Goal: Information Seeking & Learning: Learn about a topic

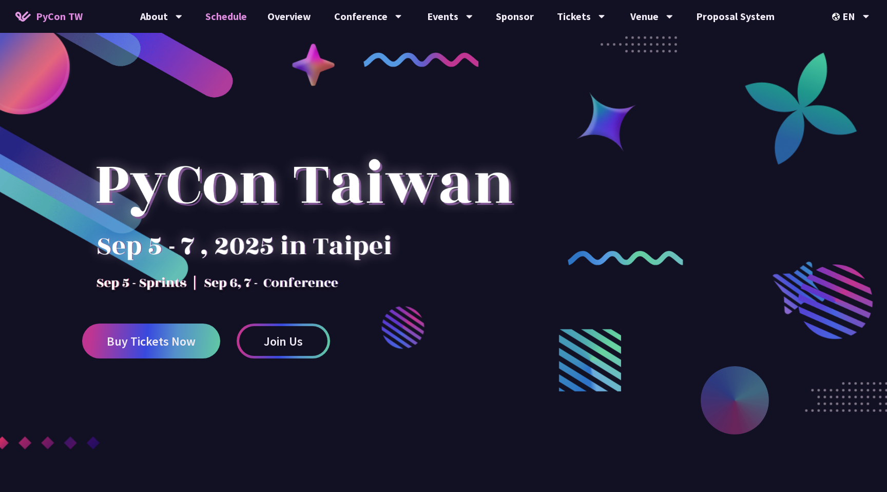
click at [216, 23] on link "Schedule" at bounding box center [226, 16] width 62 height 33
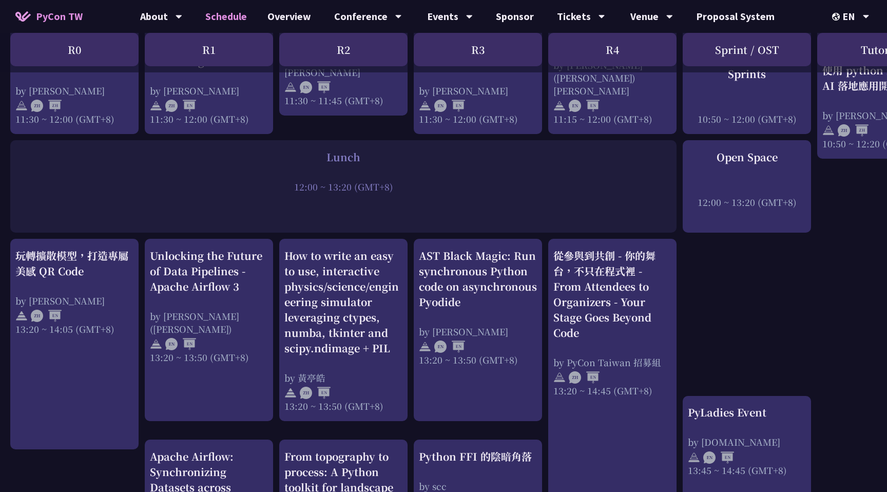
scroll to position [735, 0]
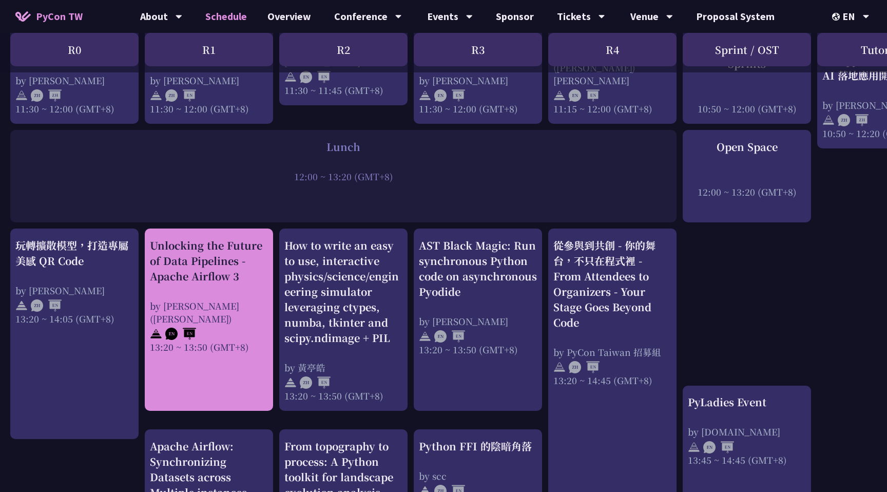
click at [187, 357] on link "Unlocking the Future of Data Pipelines - Apache Airflow 3 by [PERSON_NAME] ([PE…" at bounding box center [209, 320] width 118 height 164
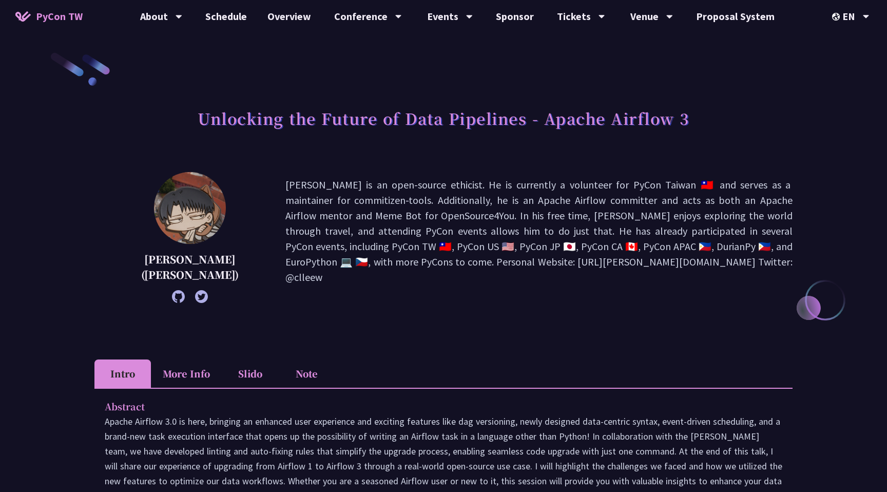
click at [237, 123] on h1 "Unlocking the Future of Data Pipelines - Apache Airflow 3" at bounding box center [444, 118] width 492 height 31
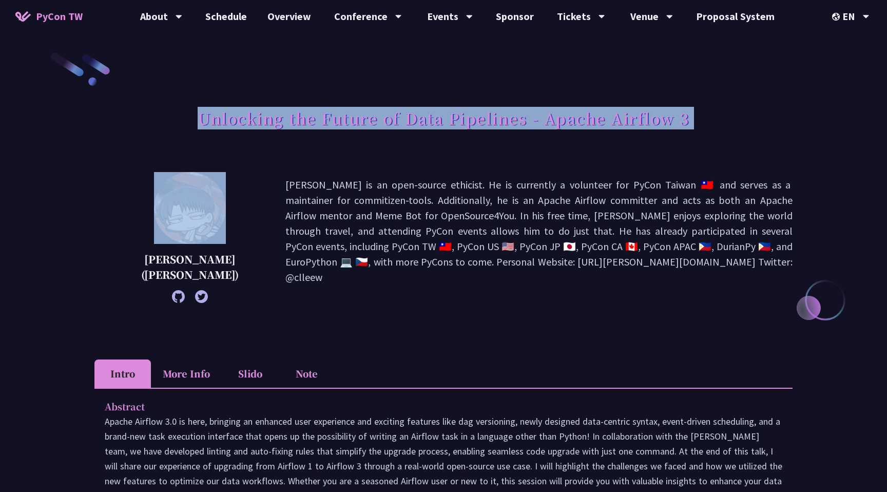
click at [237, 123] on h1 "Unlocking the Future of Data Pipelines - Apache Airflow 3" at bounding box center [444, 118] width 492 height 31
copy div "Unlocking the Future of Data Pipelines - Apache Airflow 3"
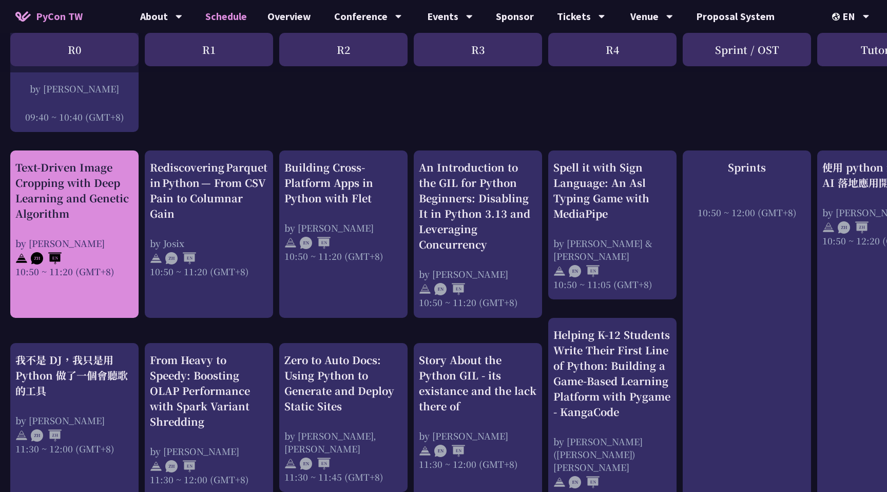
scroll to position [360, 0]
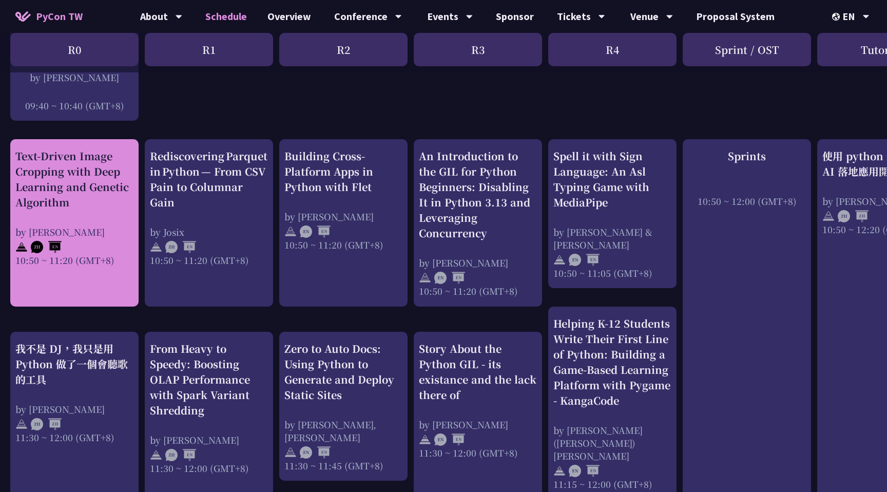
click at [100, 250] on div at bounding box center [74, 245] width 118 height 15
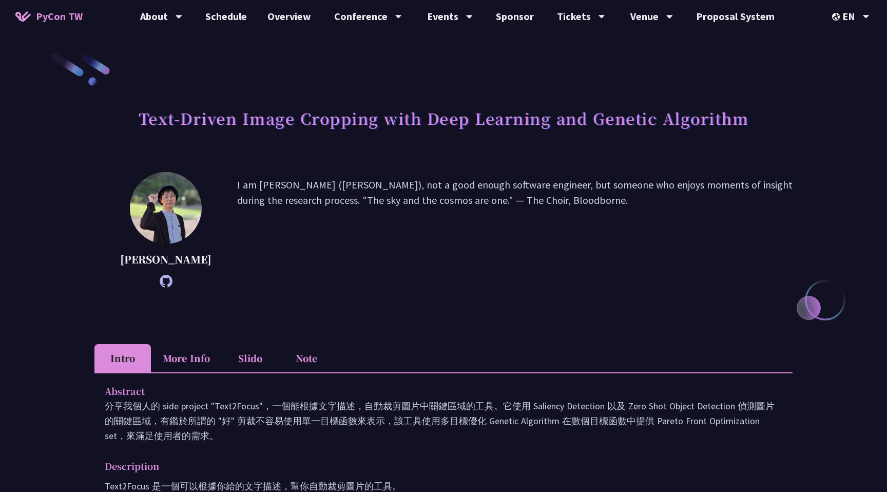
click at [295, 124] on h1 "Text-Driven Image Cropping with Deep Learning and Genetic Algorithm" at bounding box center [444, 118] width 610 height 31
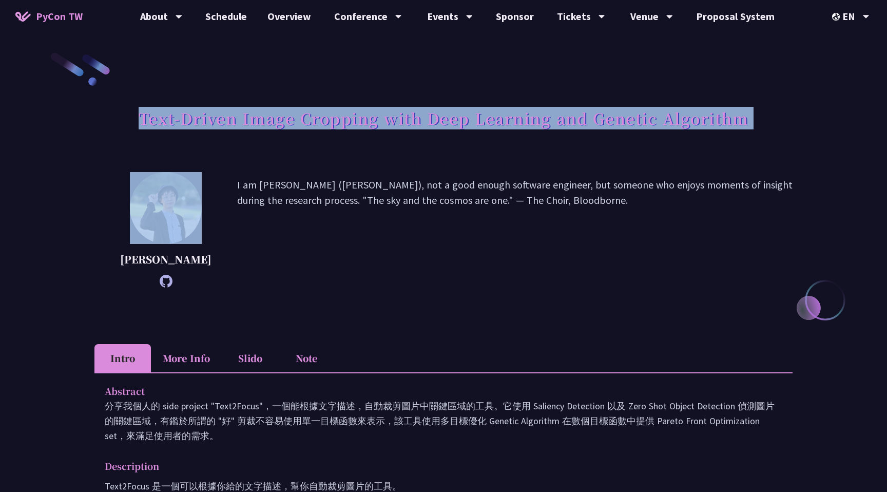
click at [295, 124] on h1 "Text-Driven Image Cropping with Deep Learning and Genetic Algorithm" at bounding box center [444, 118] width 610 height 31
copy div "Text-Driven Image Cropping with Deep Learning and Genetic Algorithm"
click at [218, 5] on link "Schedule" at bounding box center [226, 16] width 62 height 33
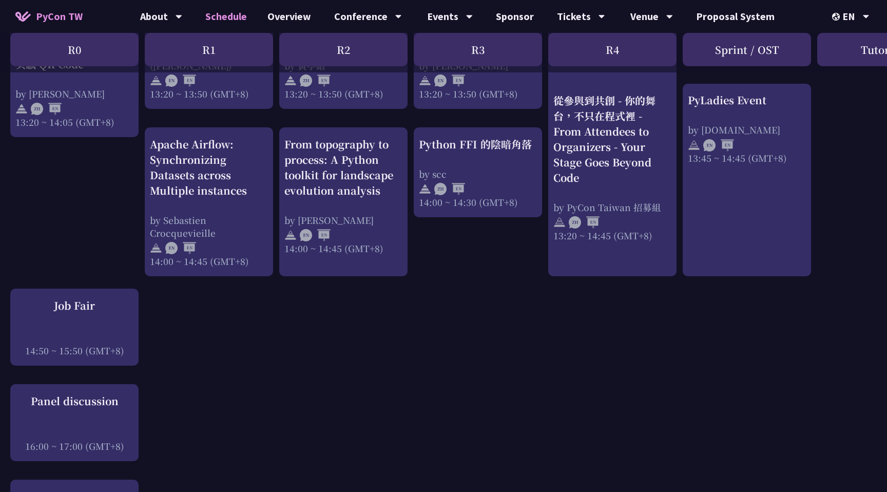
scroll to position [1026, 0]
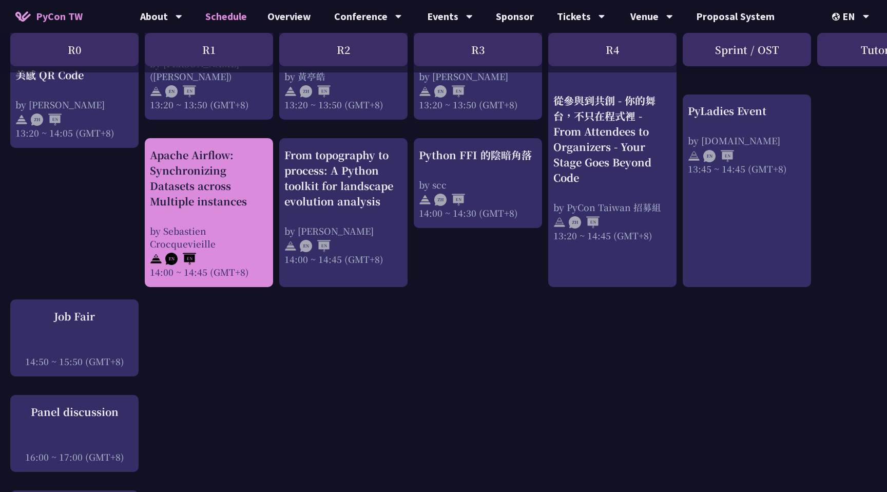
click at [216, 236] on div "by Sebastien Crocquevieille" at bounding box center [209, 237] width 118 height 26
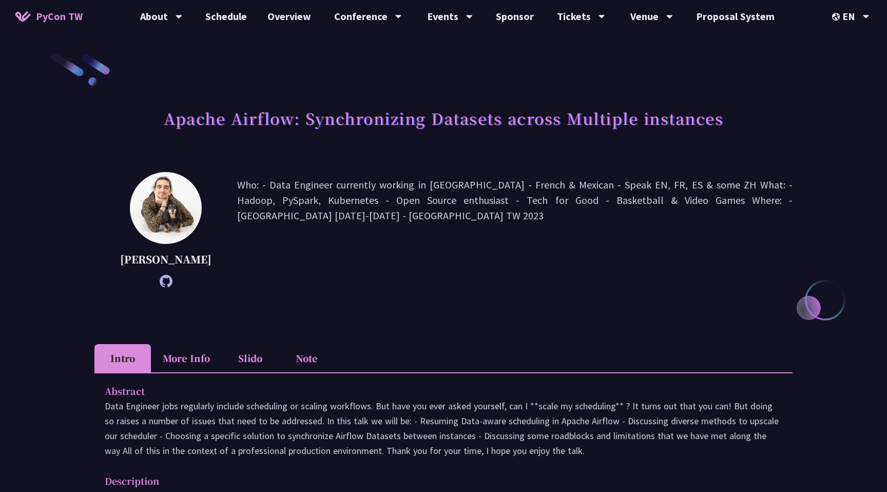
click at [346, 125] on h1 "Apache Airflow: Synchronizing Datasets across Multiple instances" at bounding box center [443, 118] width 559 height 31
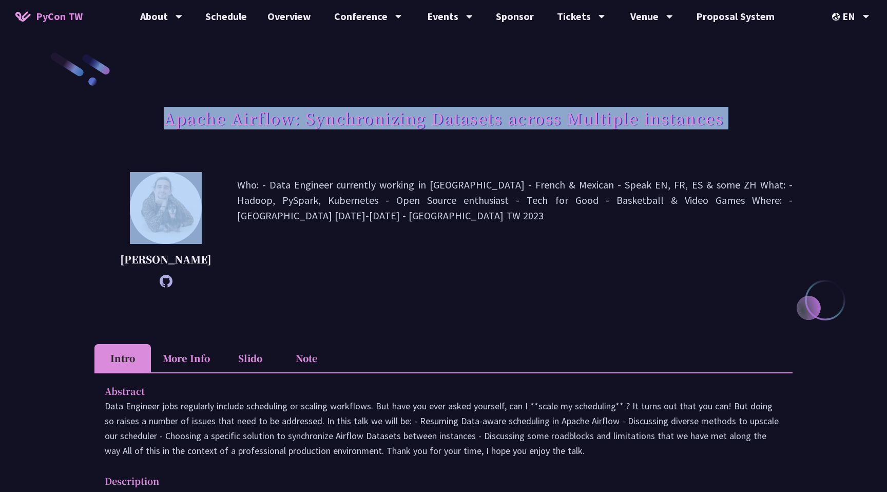
click at [346, 125] on h1 "Apache Airflow: Synchronizing Datasets across Multiple instances" at bounding box center [443, 118] width 559 height 31
copy div "Apache Airflow: Synchronizing Datasets across Multiple instances"
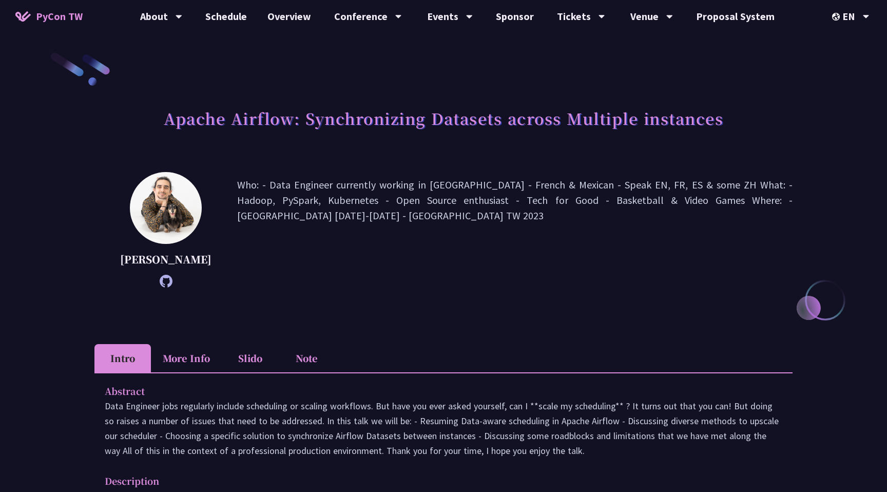
click at [224, 207] on div "[PERSON_NAME] Who: - Data Engineer currently working in [GEOGRAPHIC_DATA] - Fre…" at bounding box center [443, 229] width 698 height 115
click at [239, 24] on link "Schedule" at bounding box center [226, 16] width 62 height 33
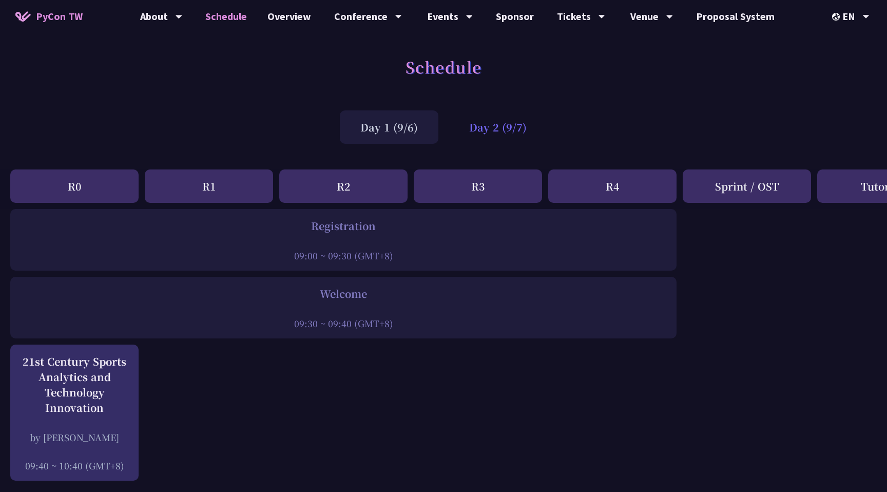
click at [500, 134] on div "Day 2 (9/7)" at bounding box center [498, 126] width 99 height 33
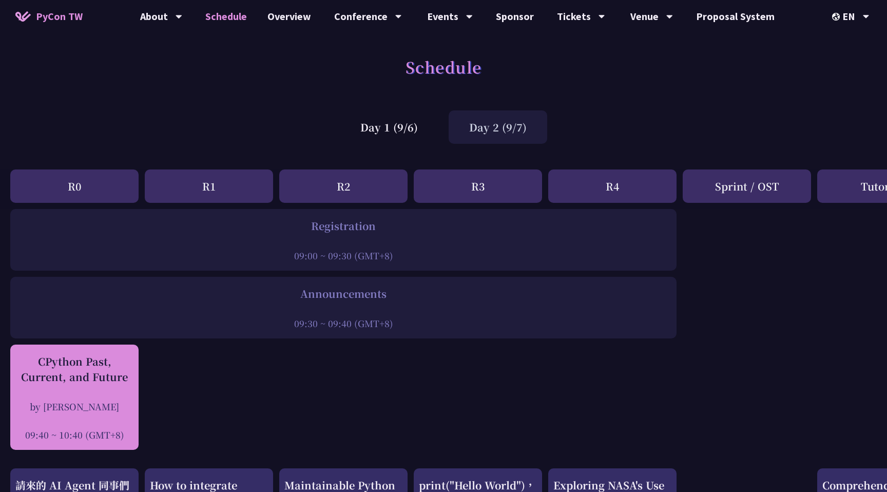
click at [49, 411] on div "by [PERSON_NAME]" at bounding box center [74, 406] width 118 height 13
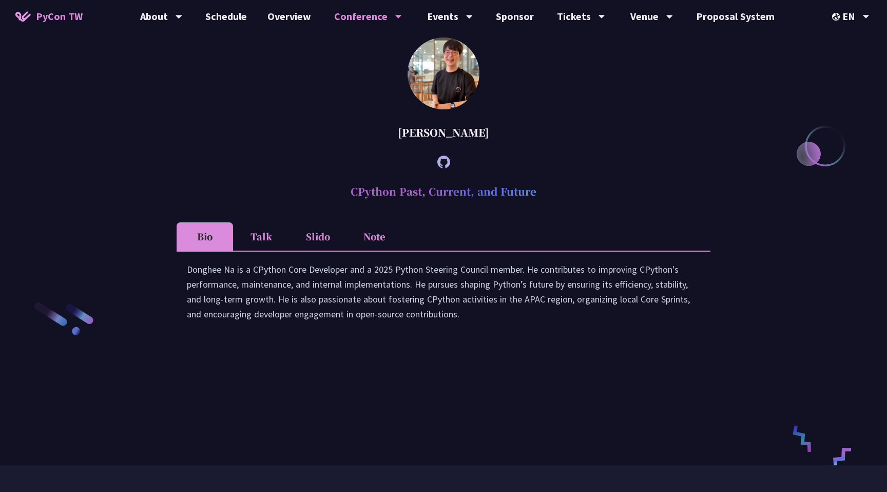
scroll to position [1402, 0]
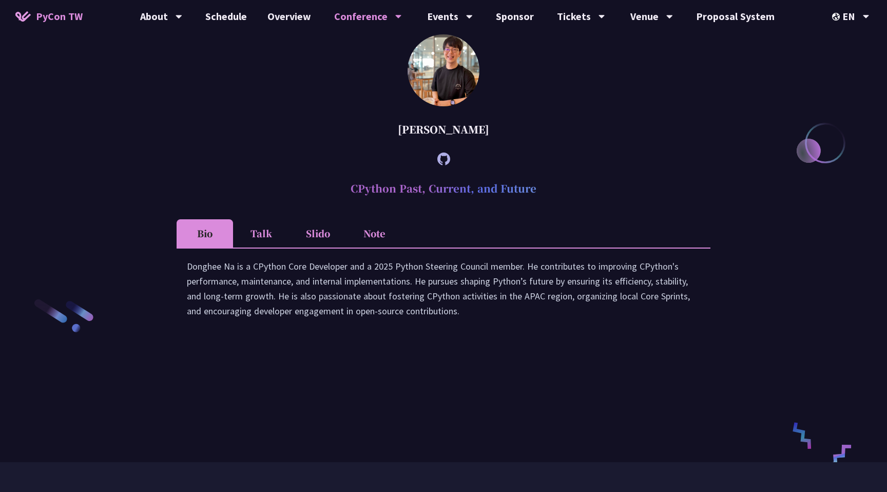
click at [404, 204] on h2 "CPython Past, Current, and Future" at bounding box center [444, 188] width 534 height 31
copy article "CPython Past, Current, and Future"
click at [264, 137] on div "[PERSON_NAME]" at bounding box center [444, 129] width 534 height 31
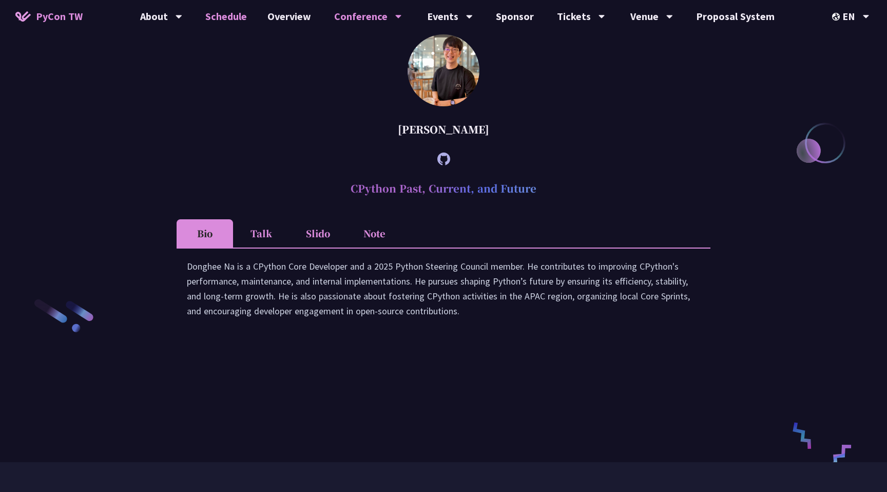
click at [227, 24] on link "Schedule" at bounding box center [226, 16] width 62 height 33
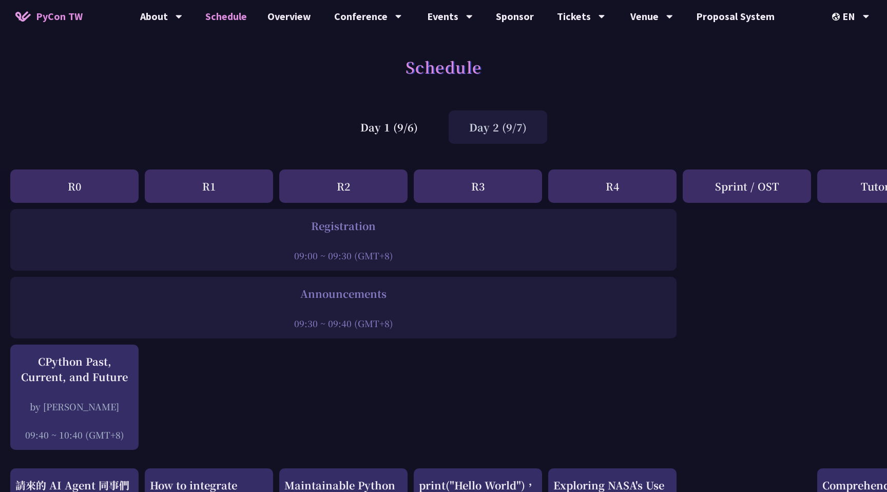
click at [456, 126] on div "Day 2 (9/7)" at bounding box center [498, 126] width 99 height 33
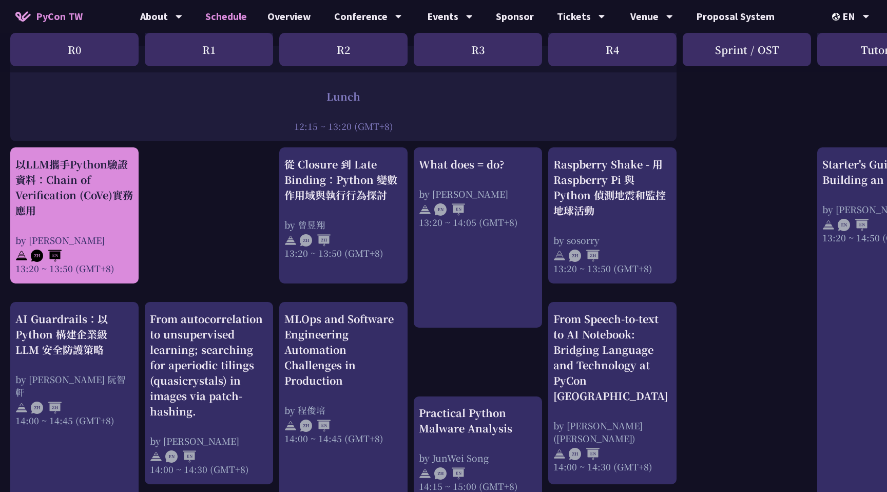
scroll to position [775, 0]
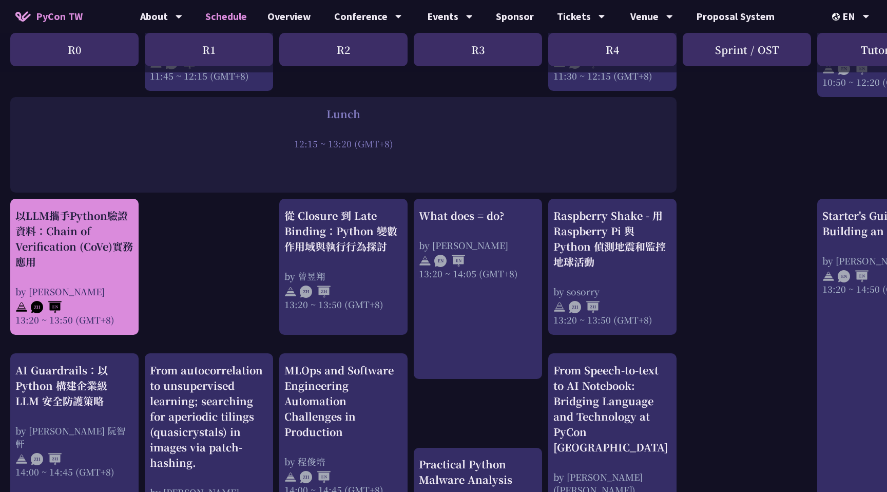
click at [86, 254] on div "以LLM攜手Python驗證資料：Chain of Verification (CoVe)實務應用" at bounding box center [74, 239] width 118 height 62
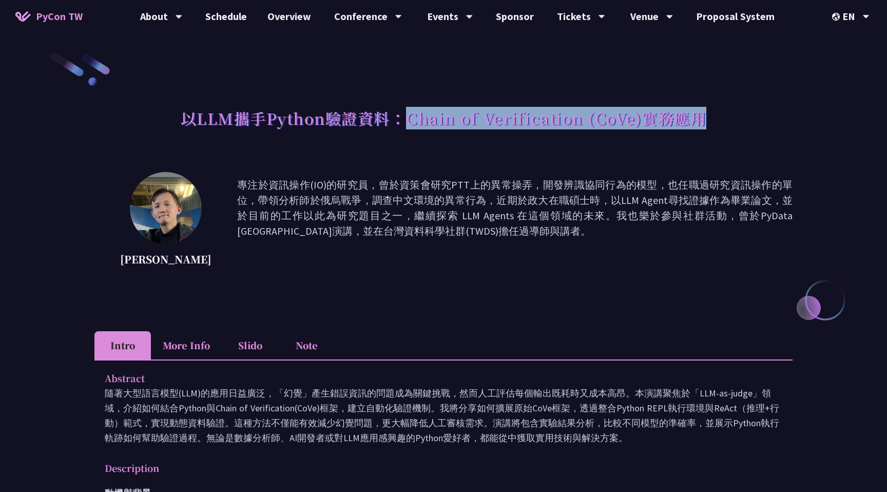
drag, startPoint x: 407, startPoint y: 121, endPoint x: 792, endPoint y: 124, distance: 385.0
click at [792, 124] on div "以LLM攜手Python驗證資料：Chain of Verification (CoVe)實務應用" at bounding box center [443, 130] width 698 height 54
copy h1 "Chain of Verification (CoVe)實務應用"
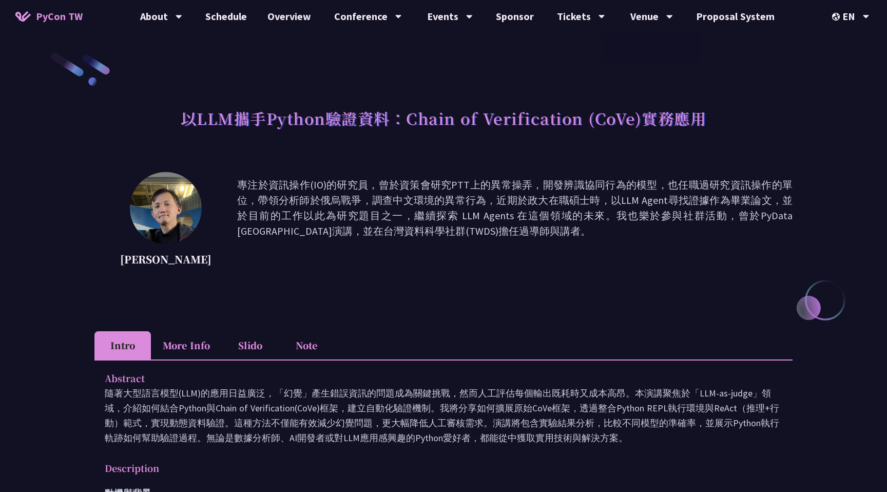
click at [517, 253] on p "專注於資訊操作(IO)的研究員，曾於資策會研究PTT上的異常操弄，開發辨識協同行為的模型，也任職過研究資訊操作的單位，帶領分析師於俄烏戰爭，調查中文環境的異常…" at bounding box center [514, 223] width 555 height 92
